Goal: Complete application form: Complete application form

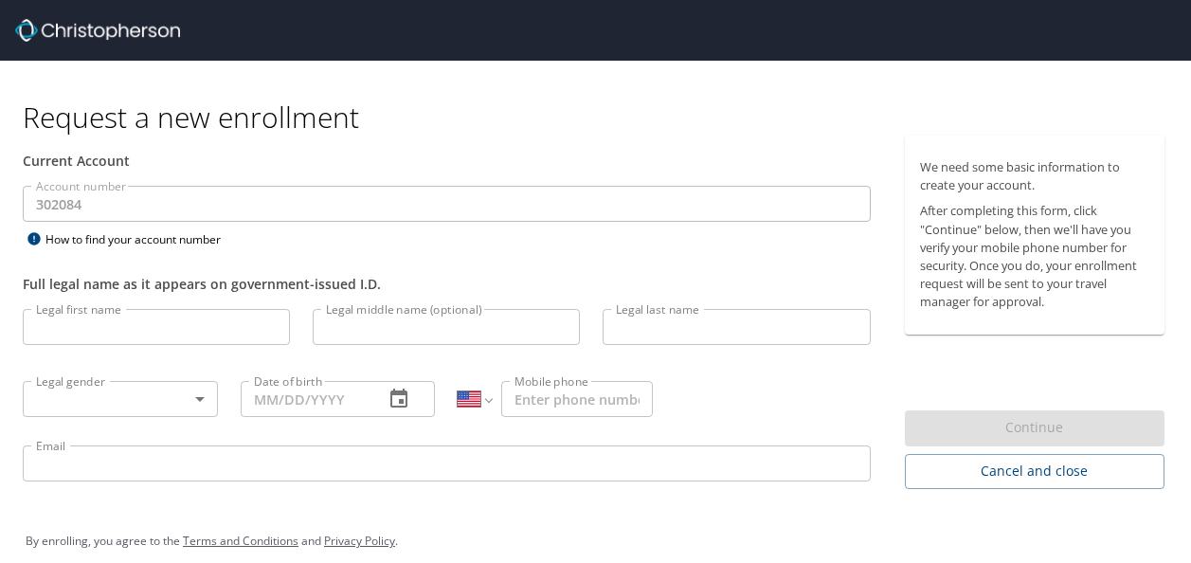
select select "US"
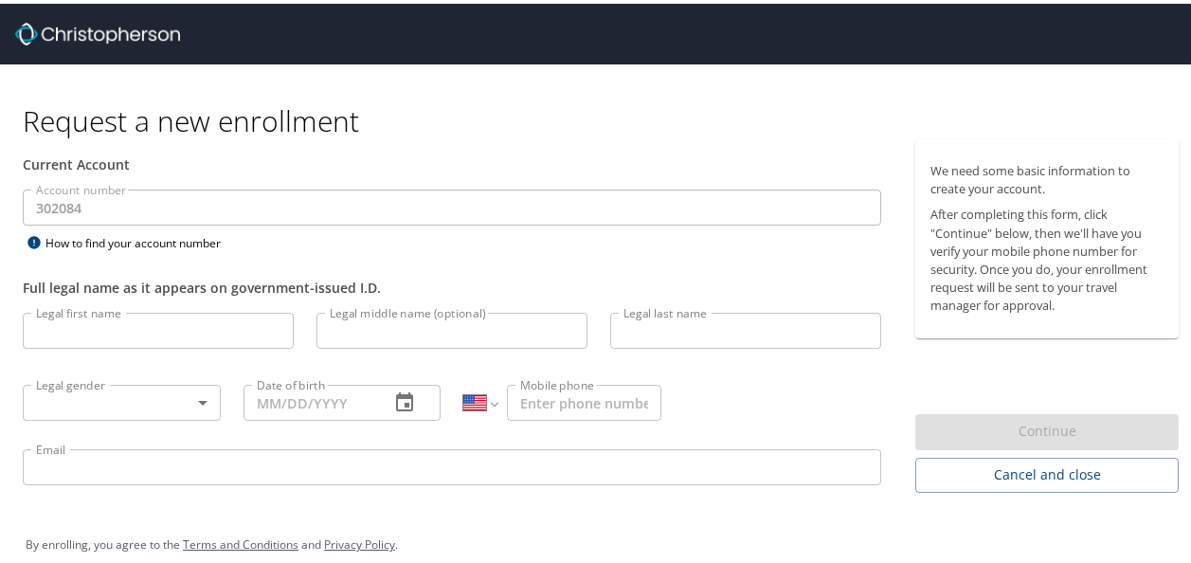
click at [175, 329] on input "Legal first name" at bounding box center [158, 327] width 271 height 36
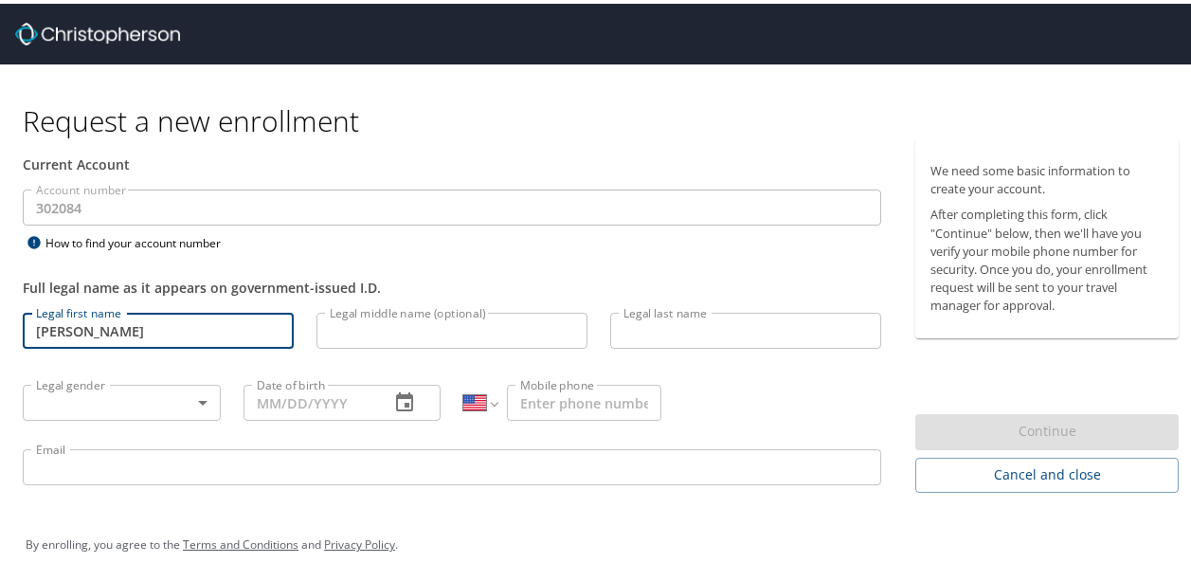
type input "[PERSON_NAME]"
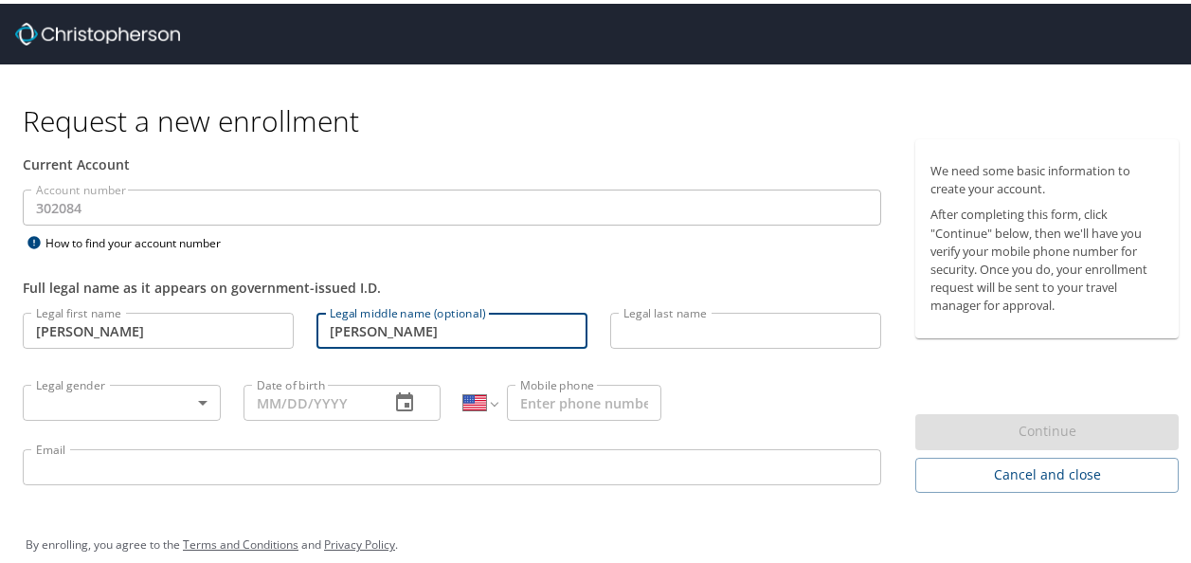
type input "[PERSON_NAME]"
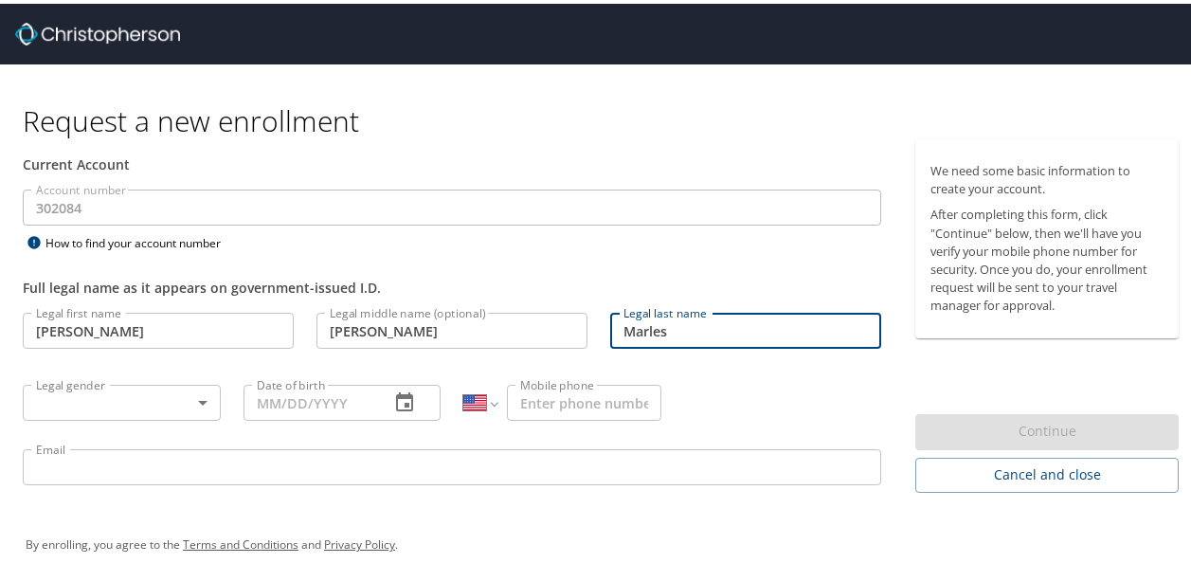
type input "Marles"
click at [170, 403] on body "Request a new enrollment Current Account Account number 302084 Account number H…" at bounding box center [602, 281] width 1205 height 563
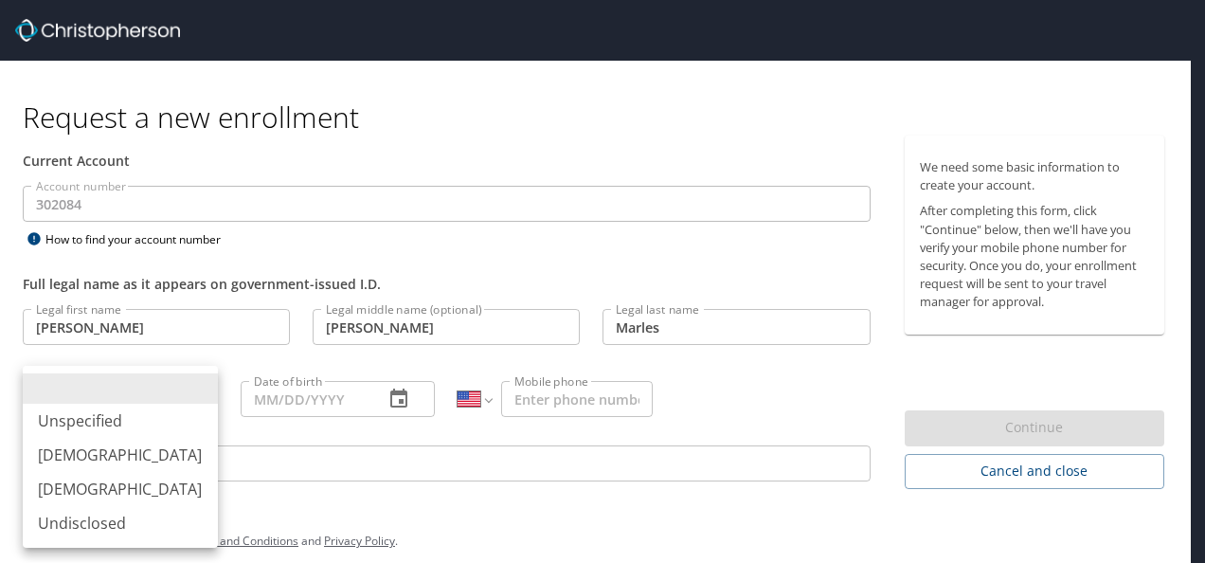
click at [70, 456] on li "[DEMOGRAPHIC_DATA]" at bounding box center [120, 455] width 195 height 34
type input "[DEMOGRAPHIC_DATA]"
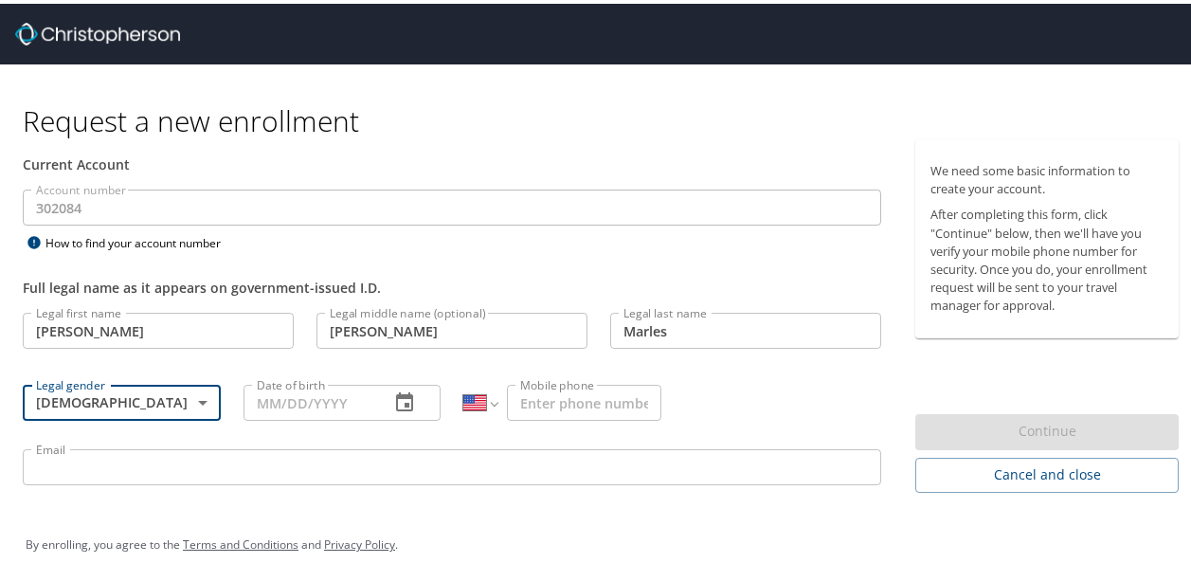
click at [338, 387] on input "Date of birth" at bounding box center [309, 399] width 132 height 36
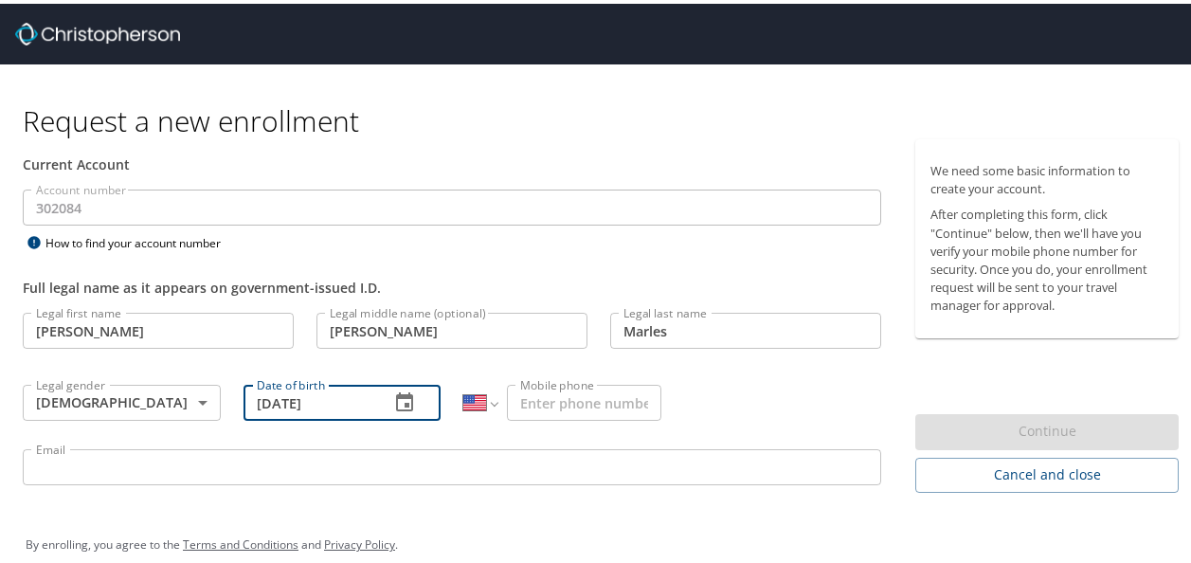
type input "[DATE]"
click at [514, 403] on input "Mobile phone" at bounding box center [584, 399] width 154 height 36
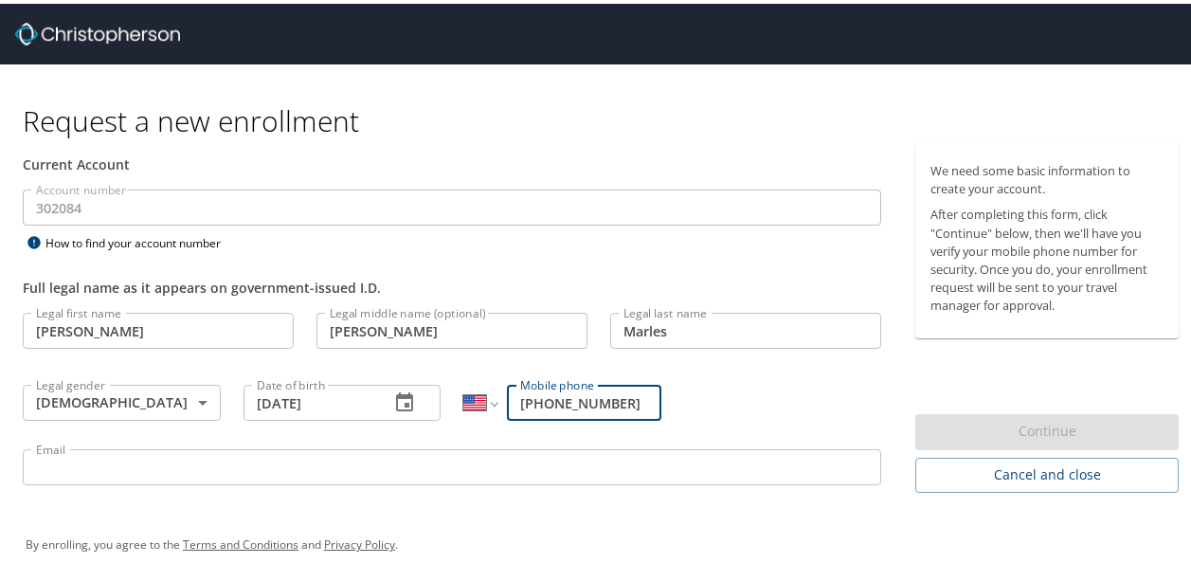
type input "[PHONE_NUMBER]"
click at [361, 457] on input "Email" at bounding box center [452, 463] width 858 height 36
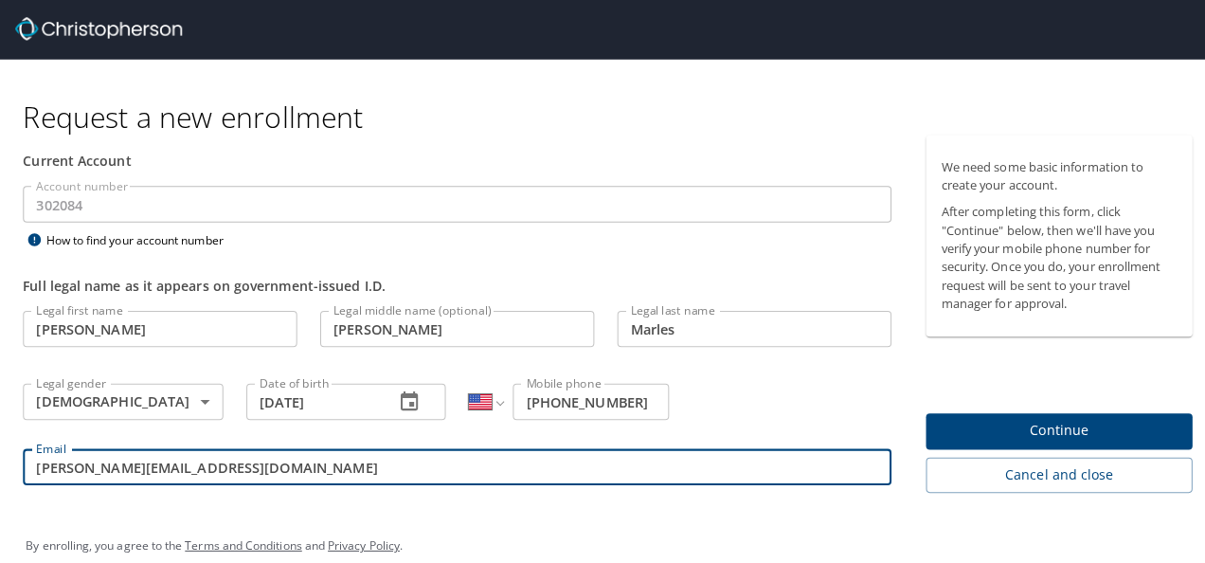
scroll to position [21, 0]
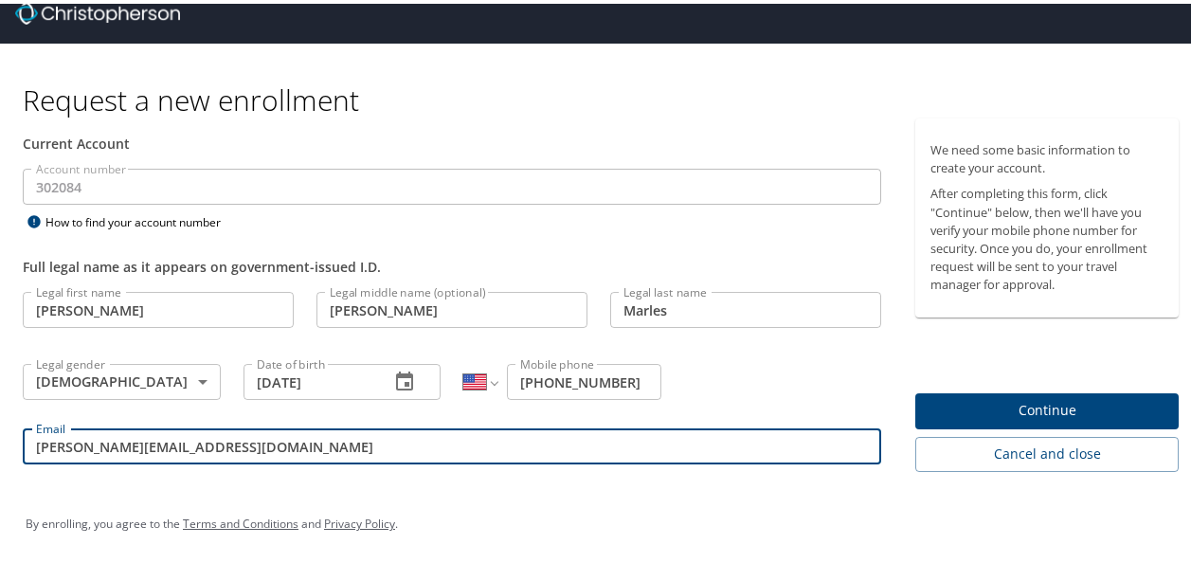
type input "[PERSON_NAME][EMAIL_ADDRESS][DOMAIN_NAME]"
click at [967, 416] on span "Continue" at bounding box center [1046, 407] width 233 height 24
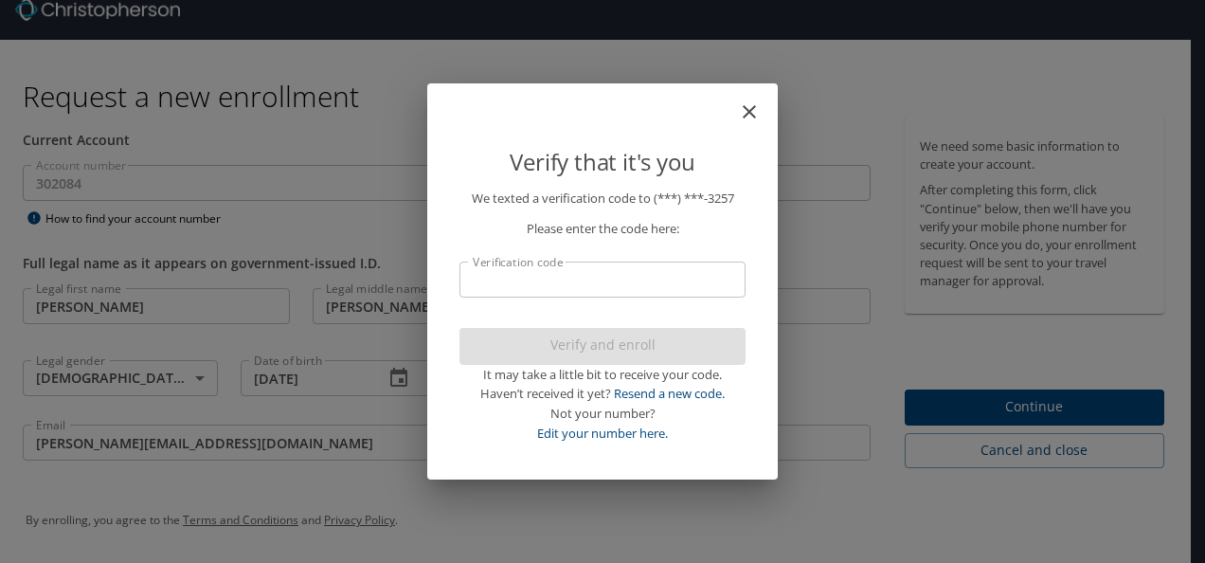
click at [670, 278] on input "Verification code" at bounding box center [602, 279] width 286 height 36
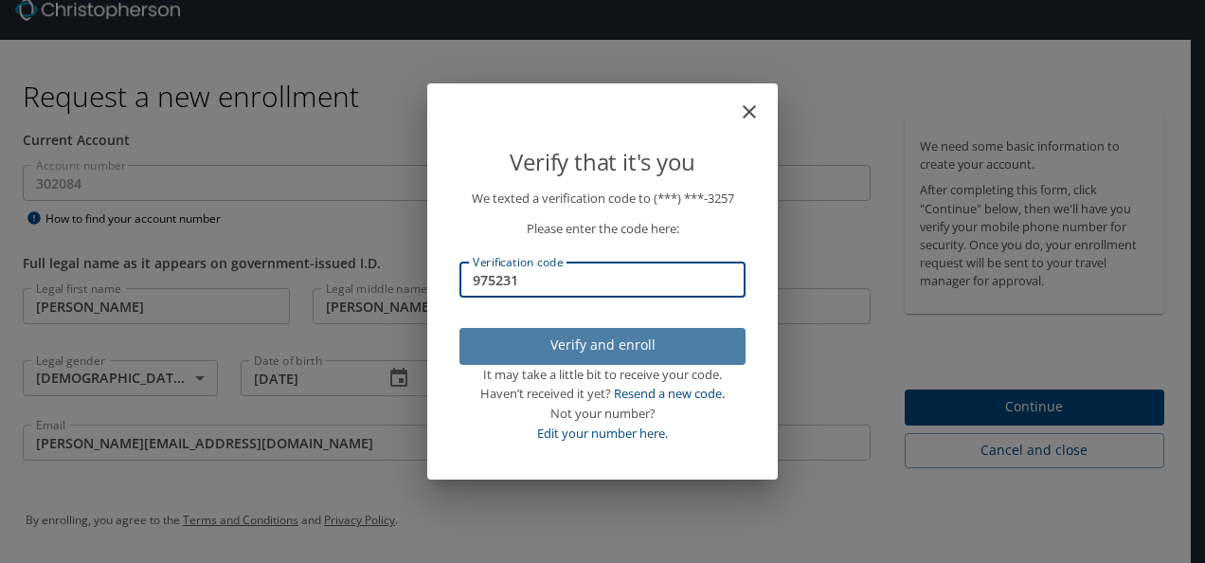
type input "975231"
click at [645, 346] on span "Verify and enroll" at bounding box center [603, 345] width 256 height 24
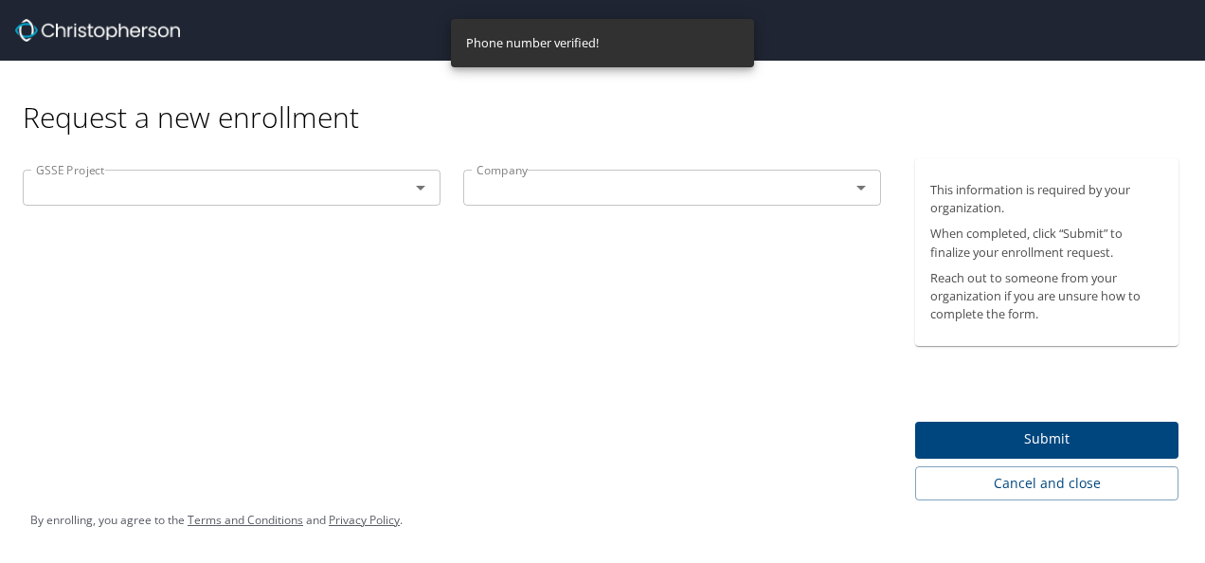
scroll to position [0, 0]
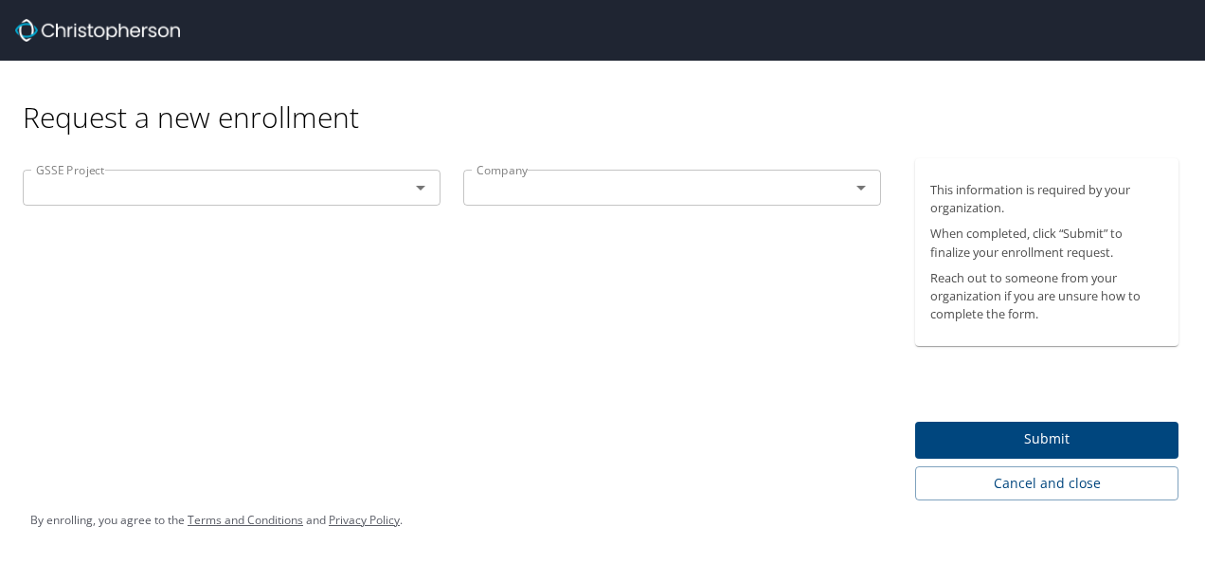
click at [421, 193] on icon "Open" at bounding box center [420, 187] width 23 height 23
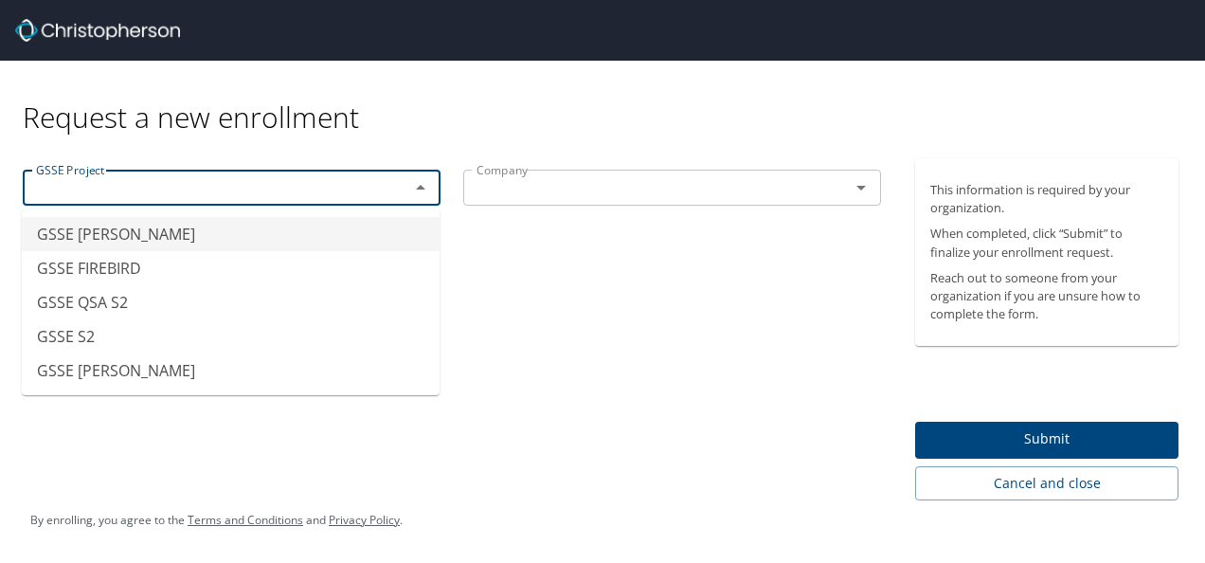
click at [250, 229] on li "GSSE [PERSON_NAME]" at bounding box center [231, 234] width 418 height 34
type input "GSSE [PERSON_NAME]"
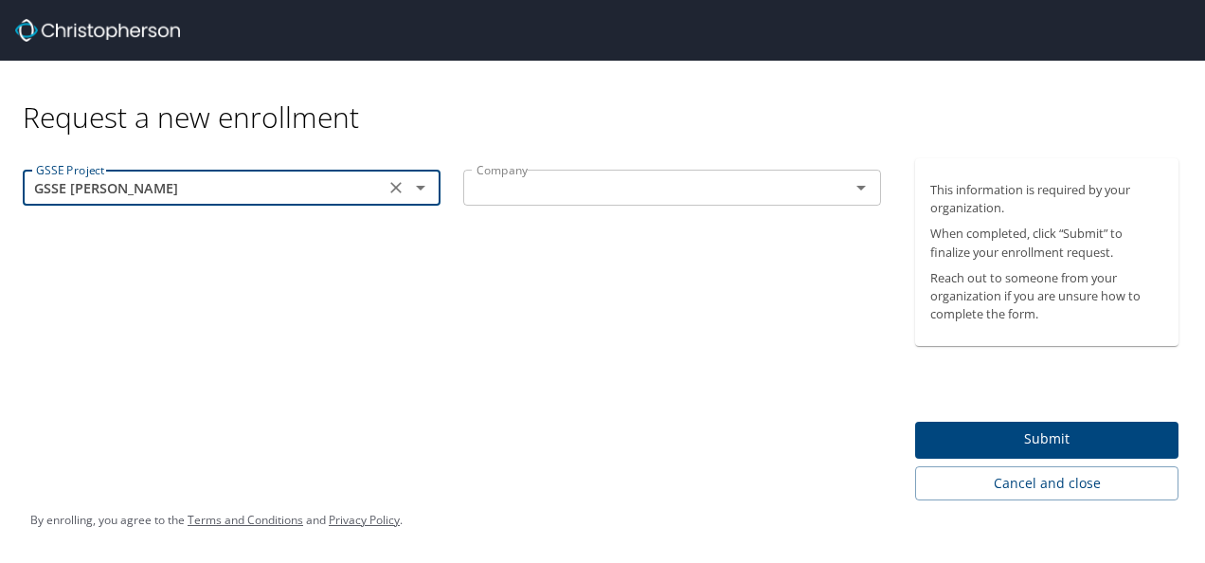
click at [678, 191] on input "text" at bounding box center [644, 187] width 350 height 25
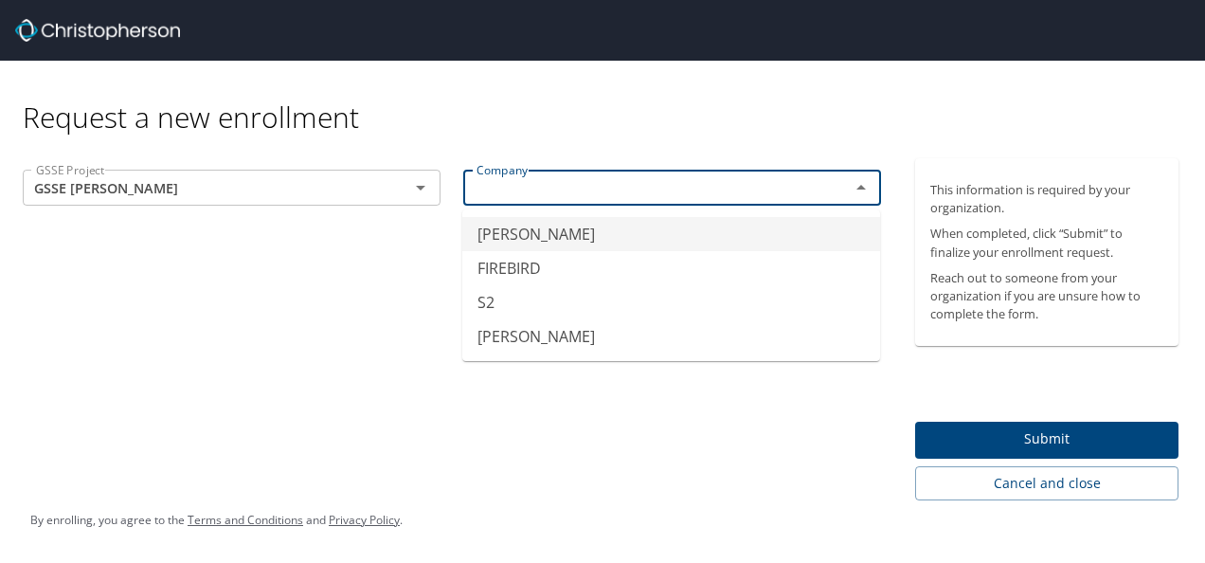
click at [645, 231] on li "[PERSON_NAME]" at bounding box center [671, 234] width 418 height 34
type input "[PERSON_NAME]"
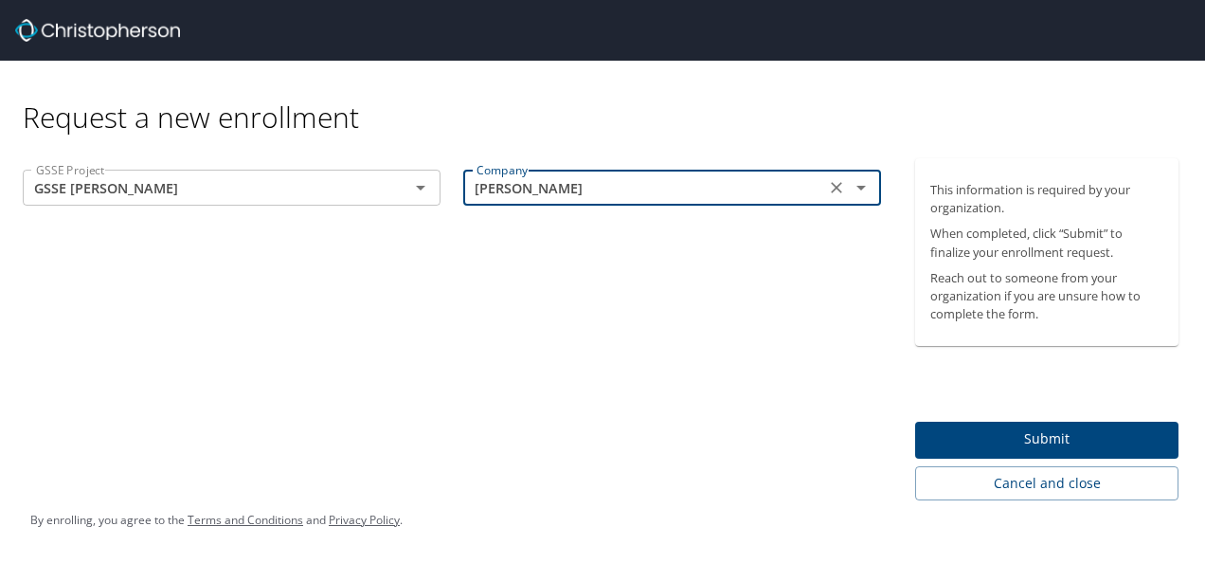
click at [1055, 438] on span "Submit" at bounding box center [1046, 439] width 233 height 24
